Goal: Use online tool/utility

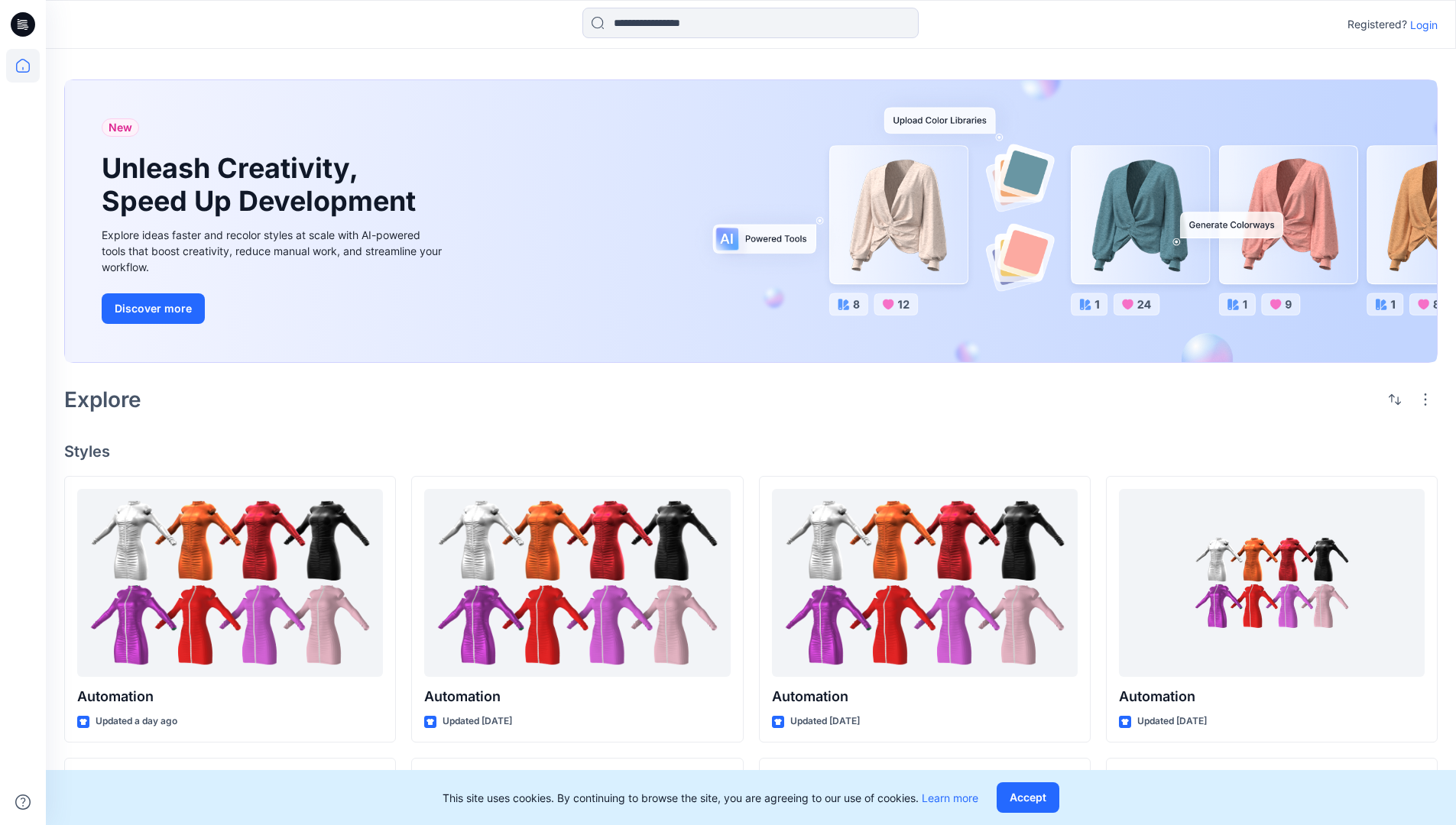
click at [1421, 24] on p "Login" at bounding box center [1424, 25] width 27 height 16
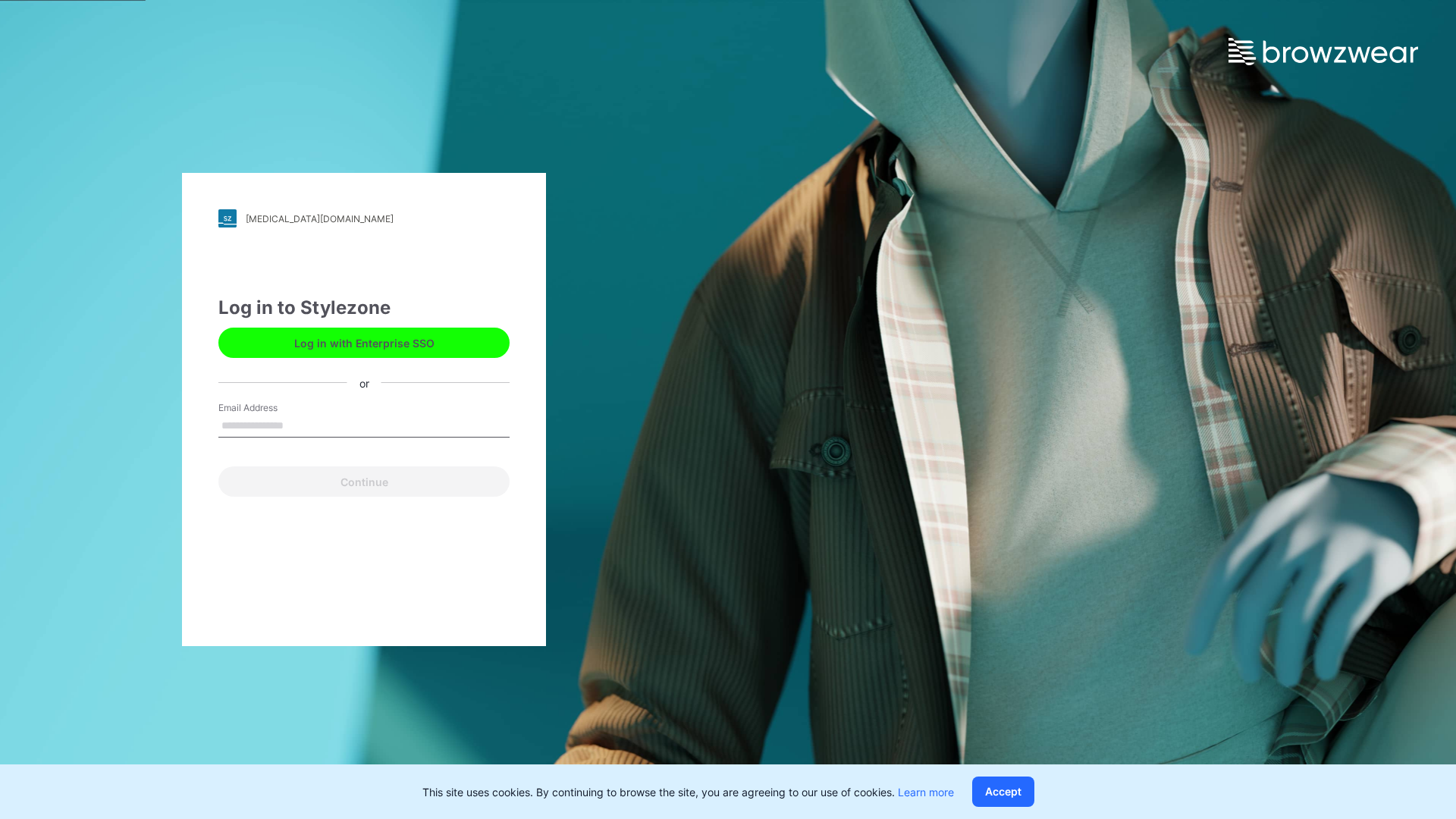
click at [300, 425] on input "Email Address" at bounding box center [364, 426] width 291 height 22
type input "**********"
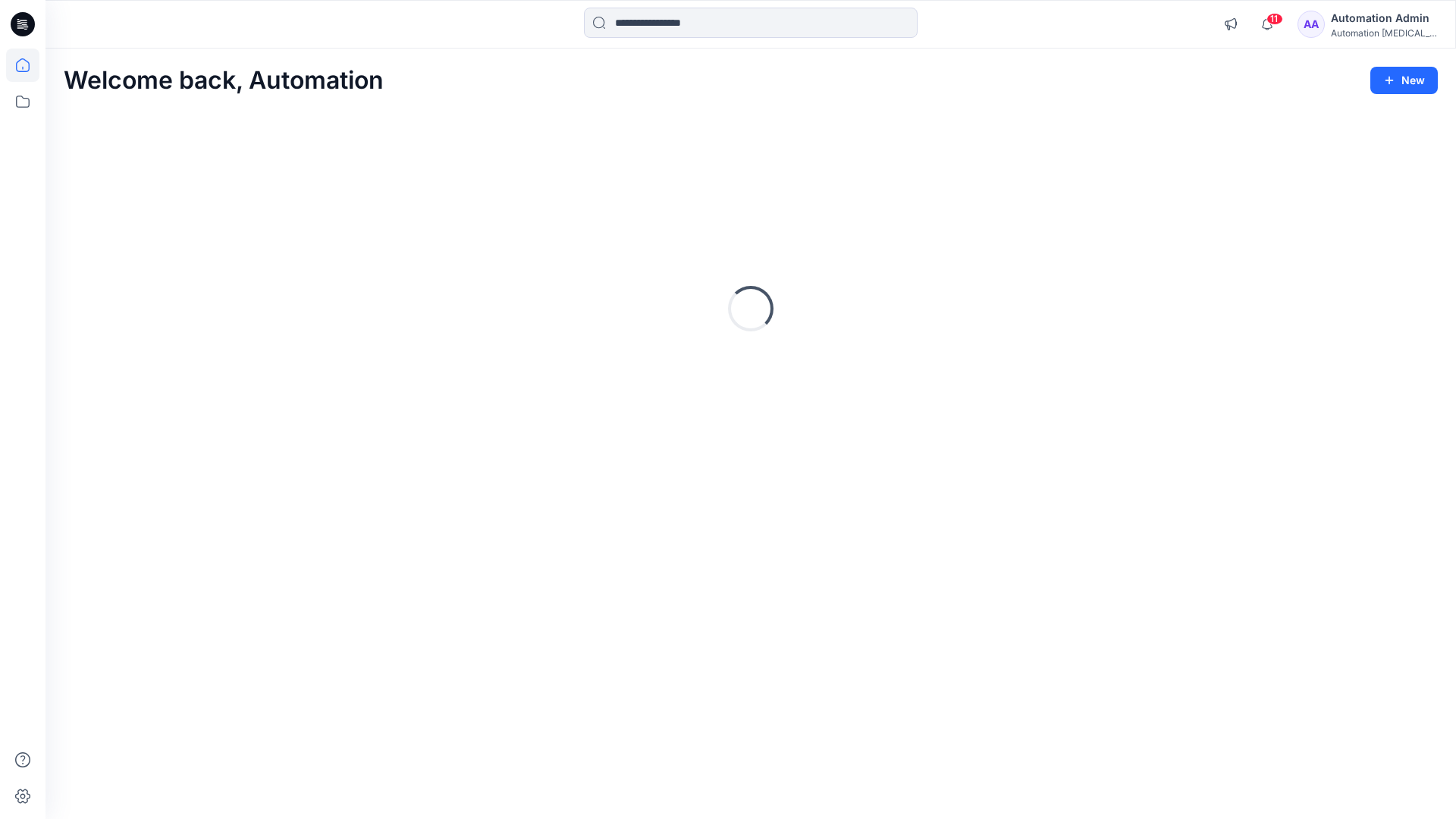
click at [29, 66] on icon at bounding box center [22, 65] width 13 height 13
click at [22, 105] on icon at bounding box center [22, 101] width 33 height 33
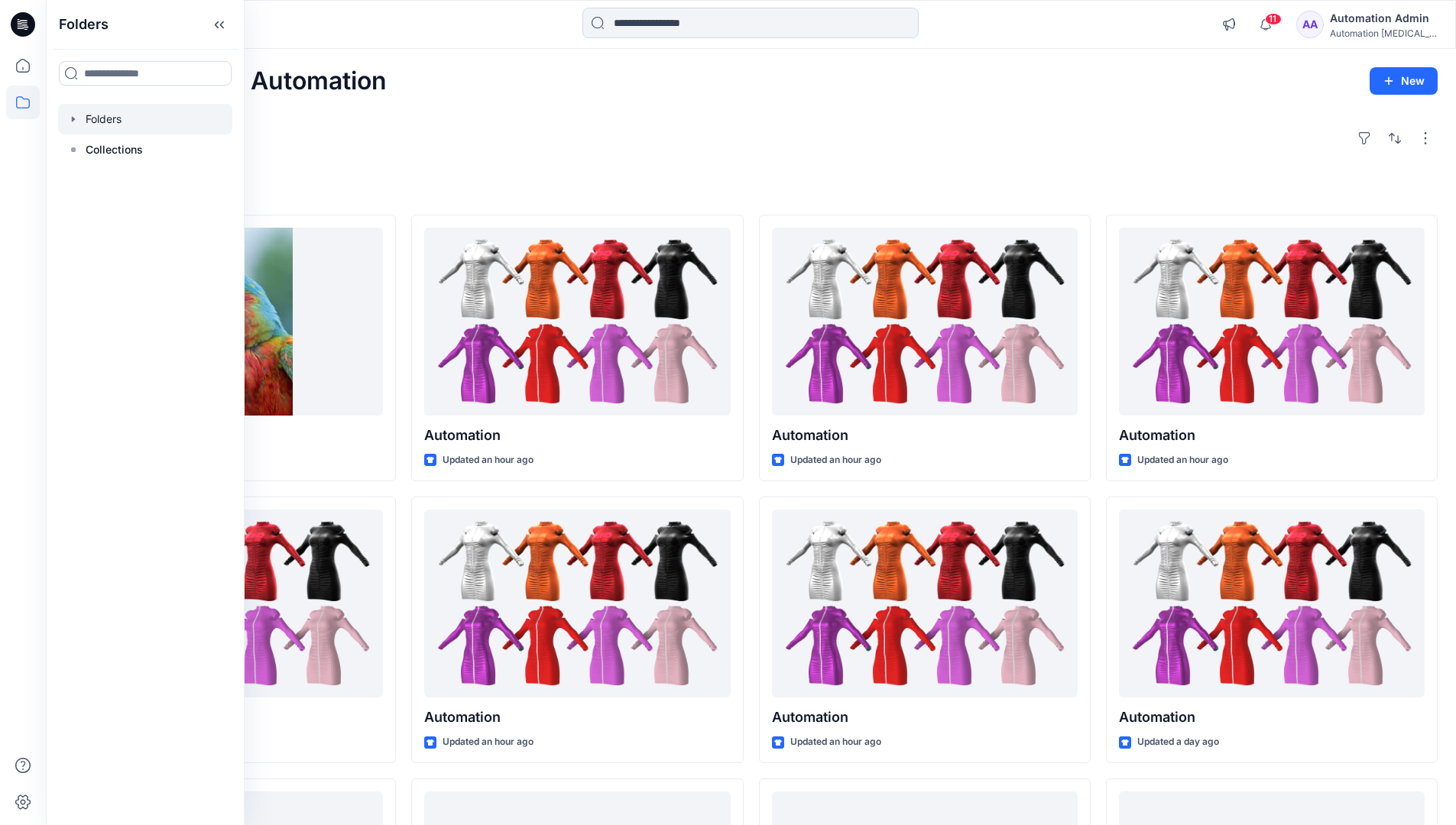
click at [172, 118] on div at bounding box center [145, 119] width 175 height 31
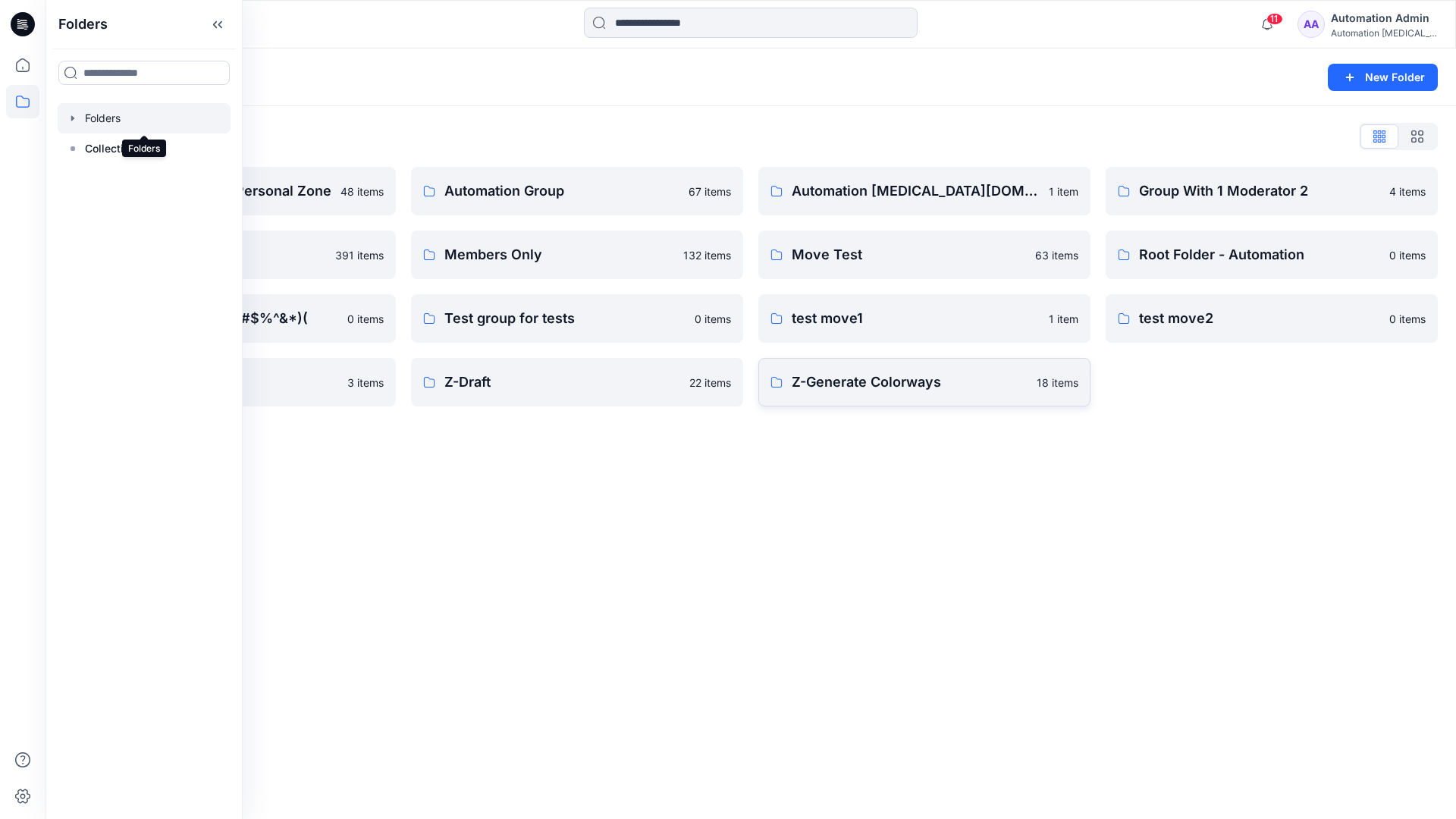
click at [933, 390] on p "Z-Generate Colorways" at bounding box center [909, 383] width 236 height 22
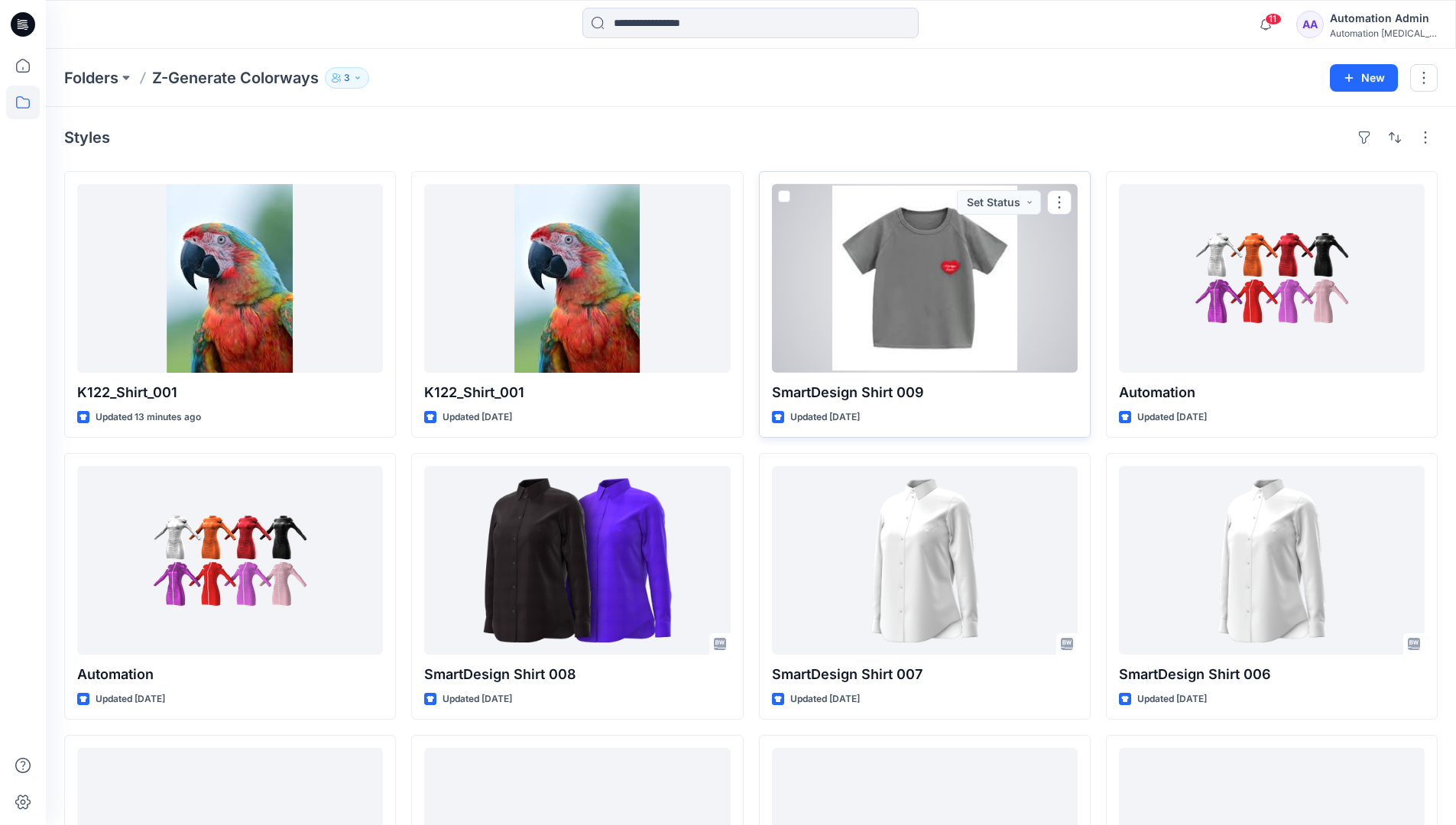
click at [785, 196] on span at bounding box center [785, 196] width 13 height 13
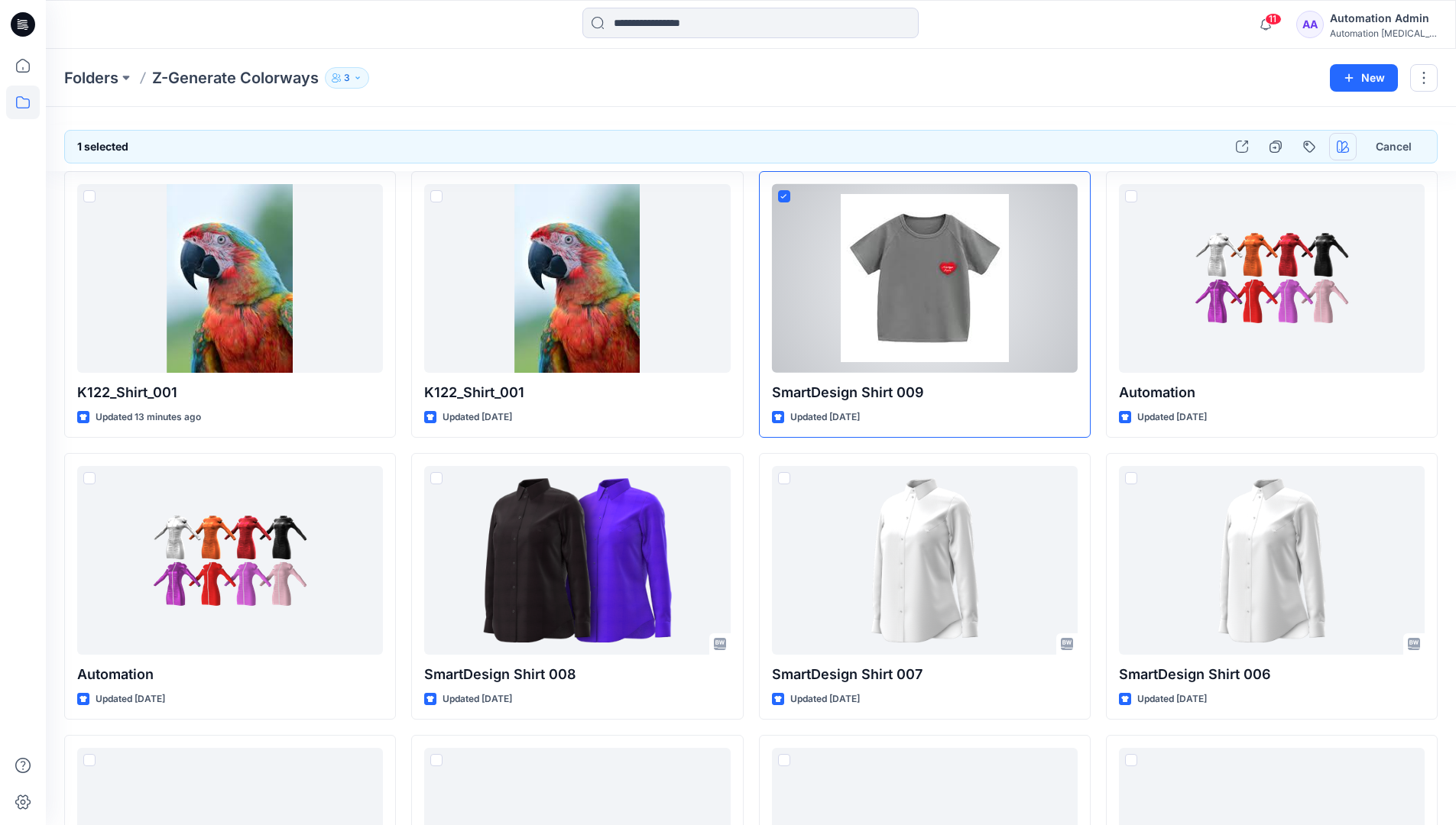
click at [1343, 143] on icon "button" at bounding box center [1344, 147] width 13 height 13
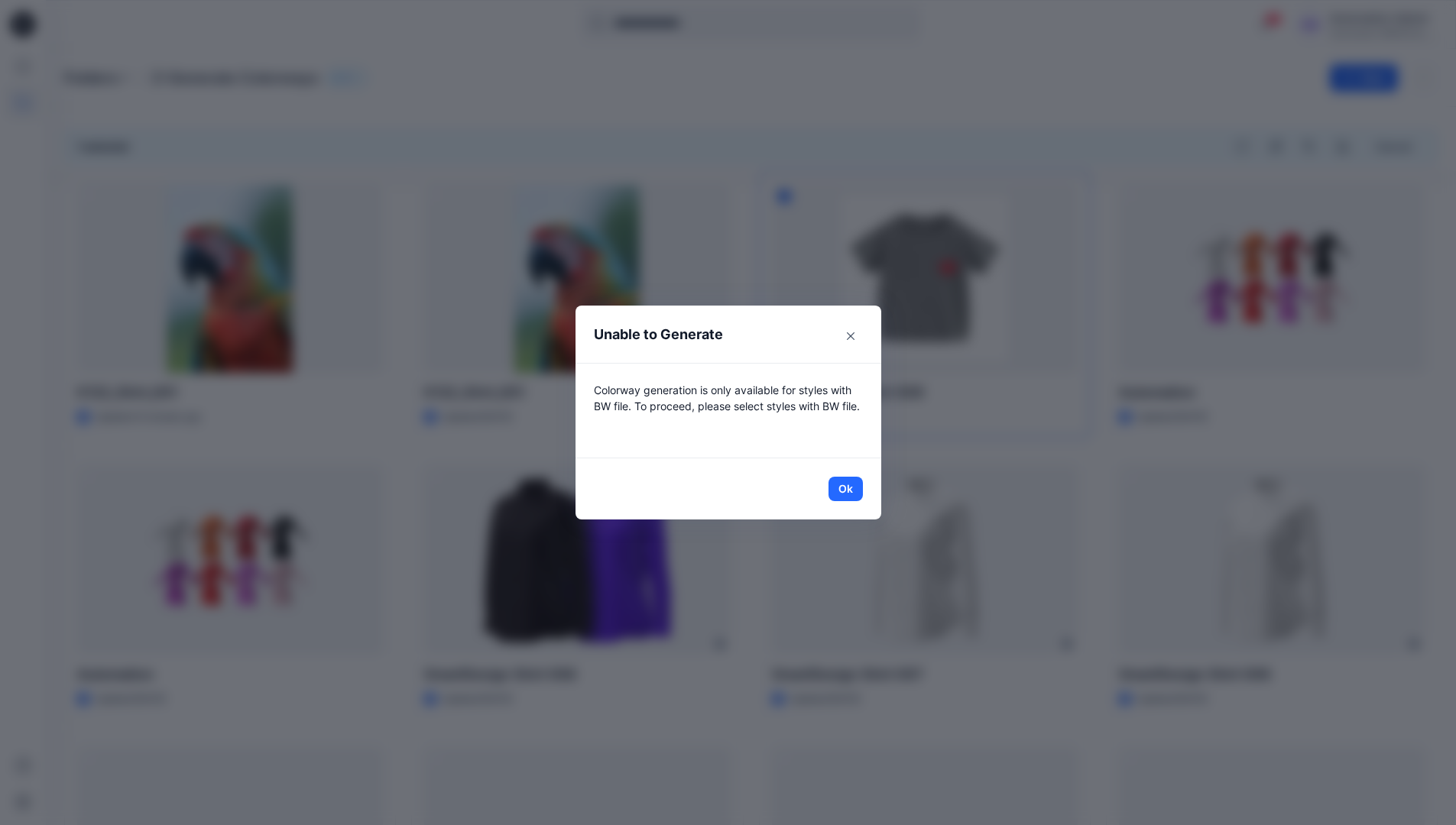
click at [772, 337] on header "Unable to Generate" at bounding box center [728, 334] width 306 height 57
click at [852, 488] on button "Ok" at bounding box center [846, 488] width 34 height 24
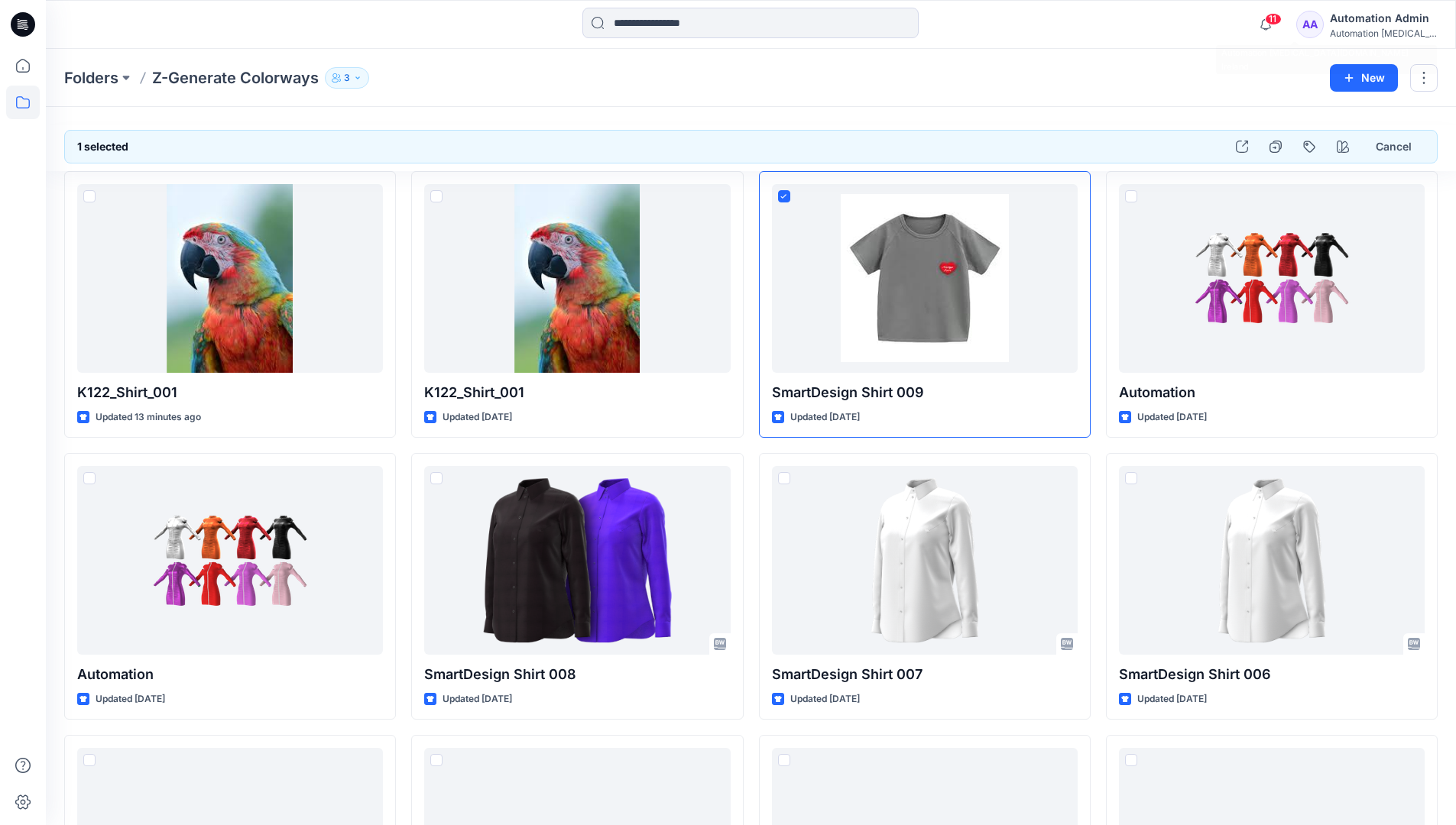
click at [1400, 27] on div "Automation testim..." at bounding box center [1384, 33] width 107 height 12
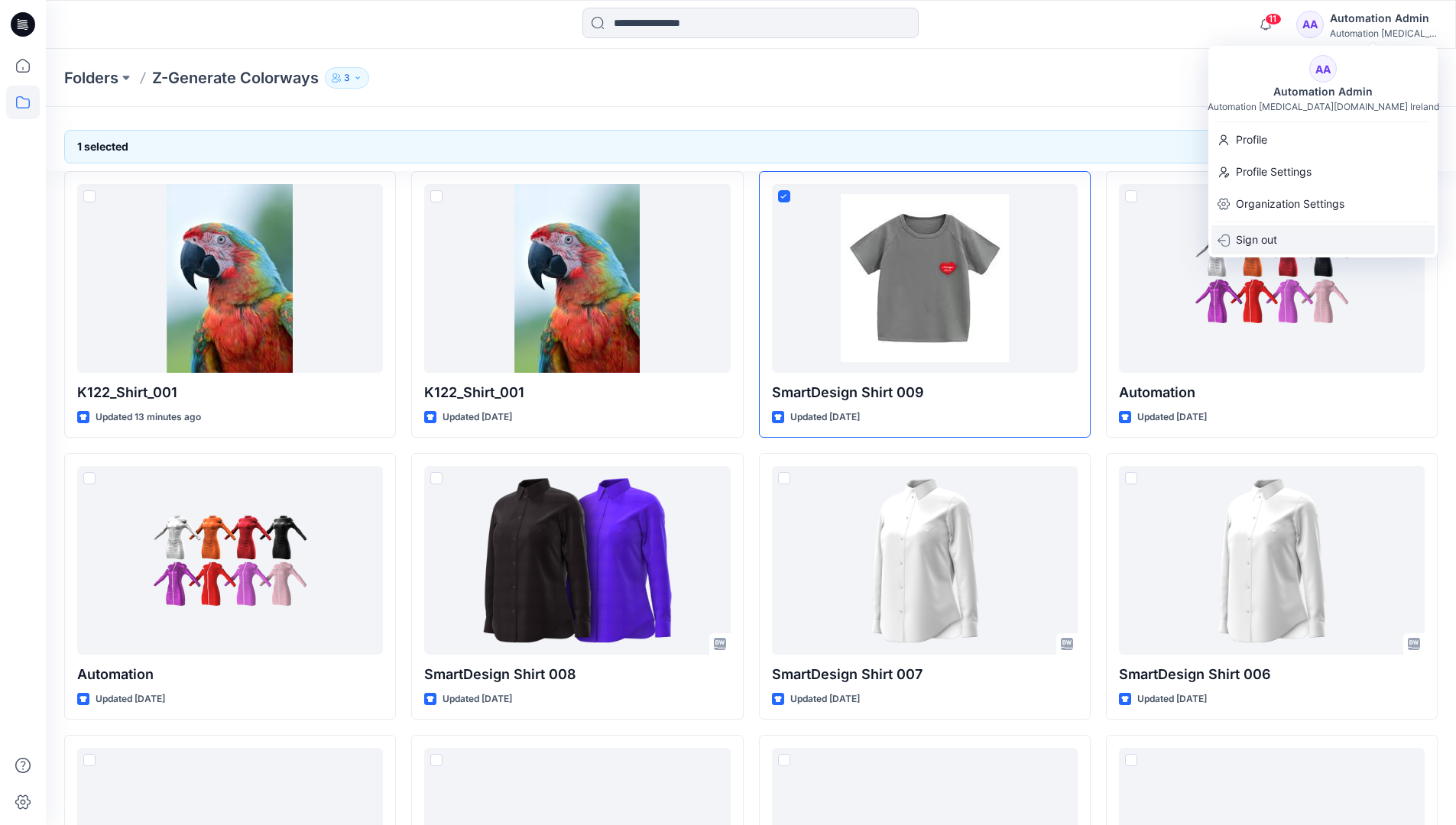
click at [1315, 242] on div "Sign out" at bounding box center [1323, 240] width 224 height 29
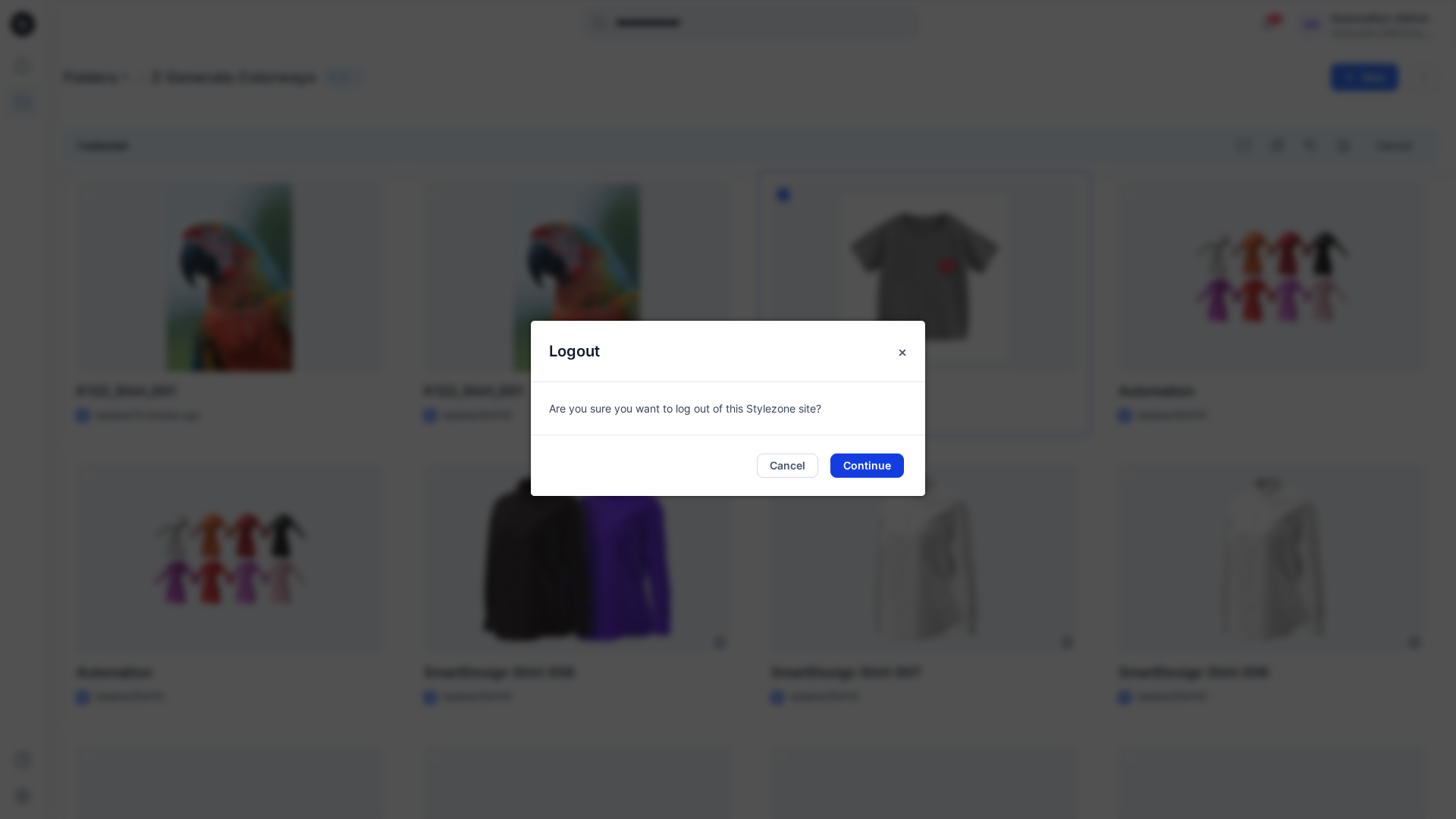
click at [873, 465] on button "Continue" at bounding box center [867, 465] width 74 height 24
